Goal: Transaction & Acquisition: Purchase product/service

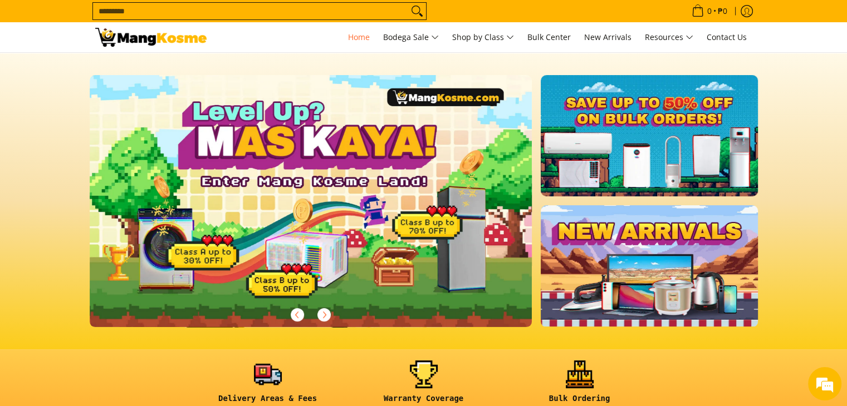
click at [240, 11] on input "Search..." at bounding box center [250, 11] width 315 height 17
click at [338, 16] on input "Search..." at bounding box center [250, 11] width 315 height 17
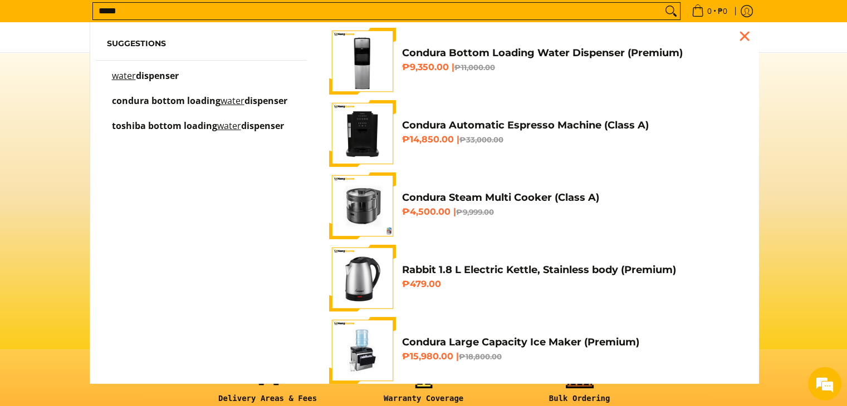
type input "*****"
click at [221, 99] on mark "water" at bounding box center [232, 101] width 24 height 12
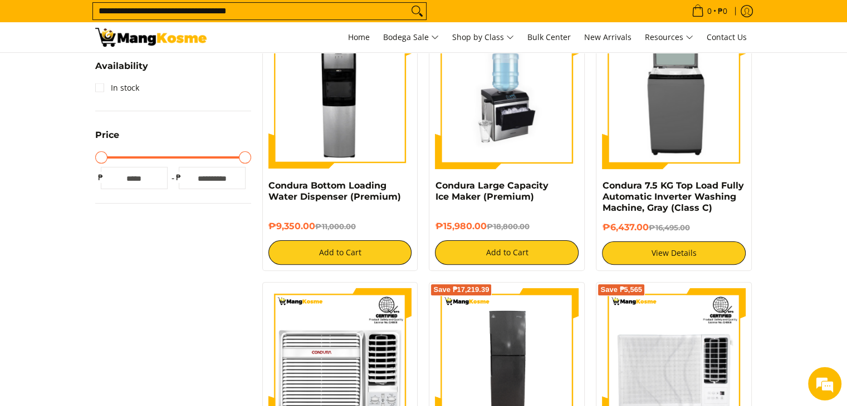
drag, startPoint x: 851, startPoint y: 65, endPoint x: 846, endPoint y: 74, distance: 10.2
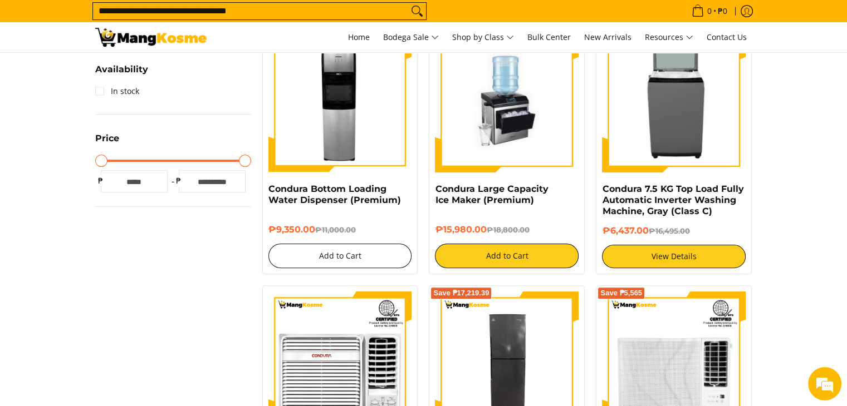
click at [362, 261] on button "Add to Cart" at bounding box center [340, 256] width 144 height 24
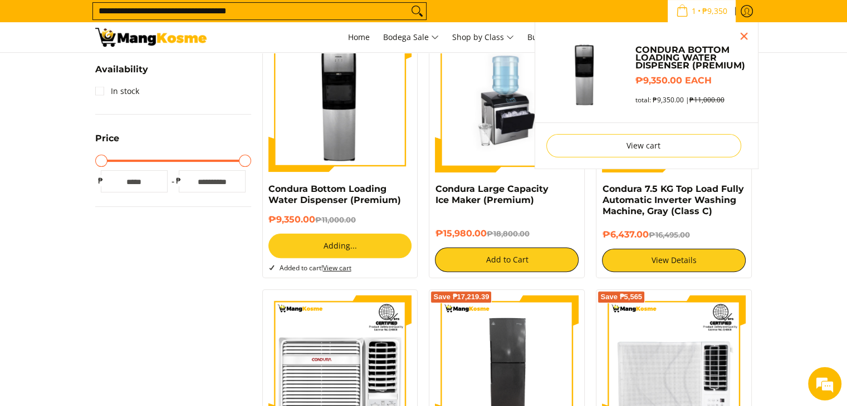
scroll to position [250, 0]
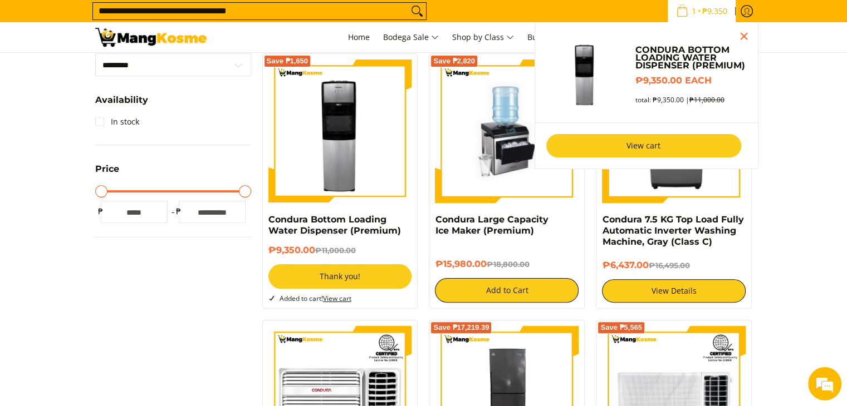
click at [656, 148] on link "View cart" at bounding box center [643, 145] width 195 height 23
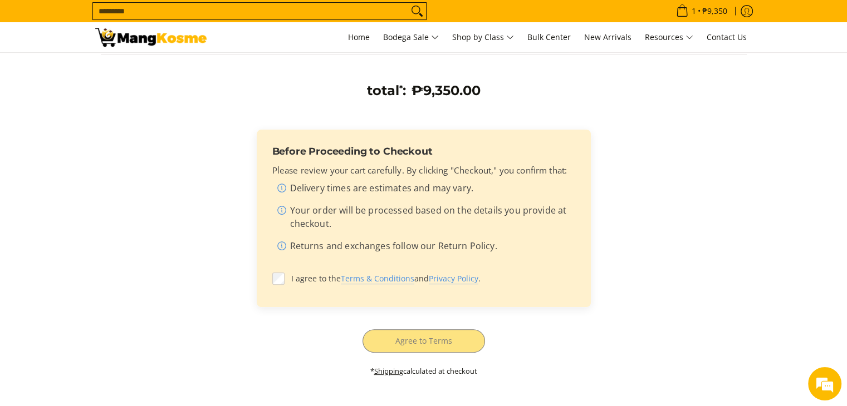
scroll to position [247, 0]
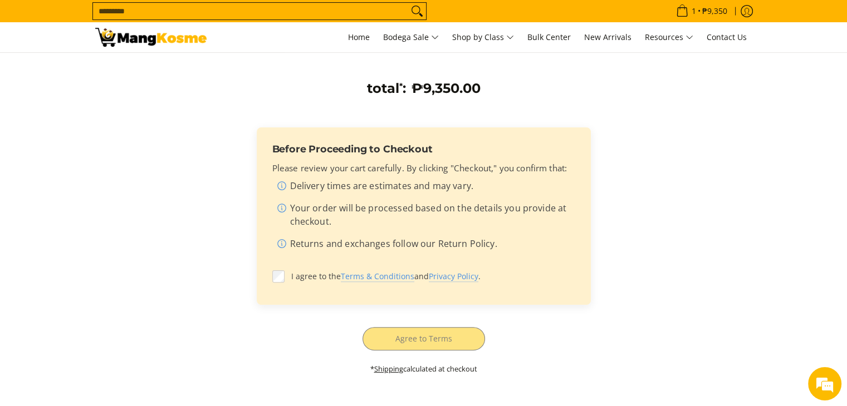
drag, startPoint x: 853, startPoint y: 57, endPoint x: 836, endPoint y: 156, distance: 100.5
click at [836, 156] on html "Skip to Main Content Home Bodega Sale Shop by Class Bulk Center New Arrivals Re…" at bounding box center [423, 237] width 847 height 968
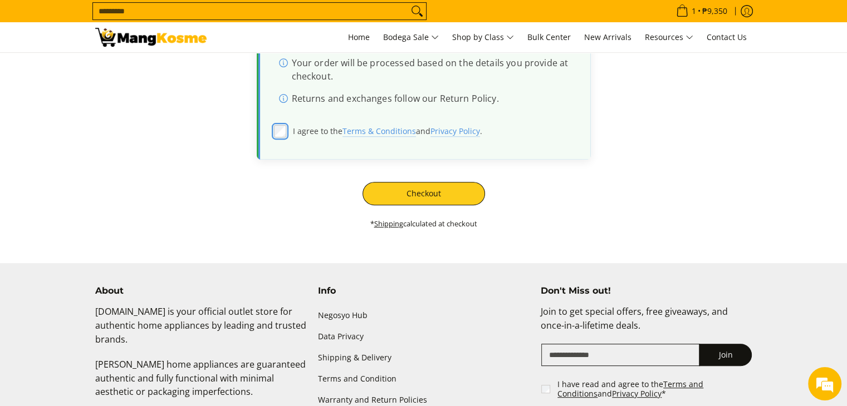
scroll to position [413, 0]
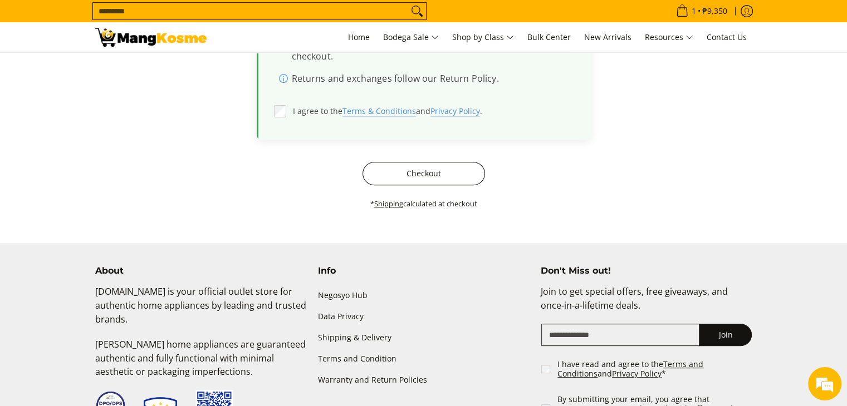
click at [435, 174] on button "Checkout" at bounding box center [423, 173] width 122 height 23
